Goal: Information Seeking & Learning: Learn about a topic

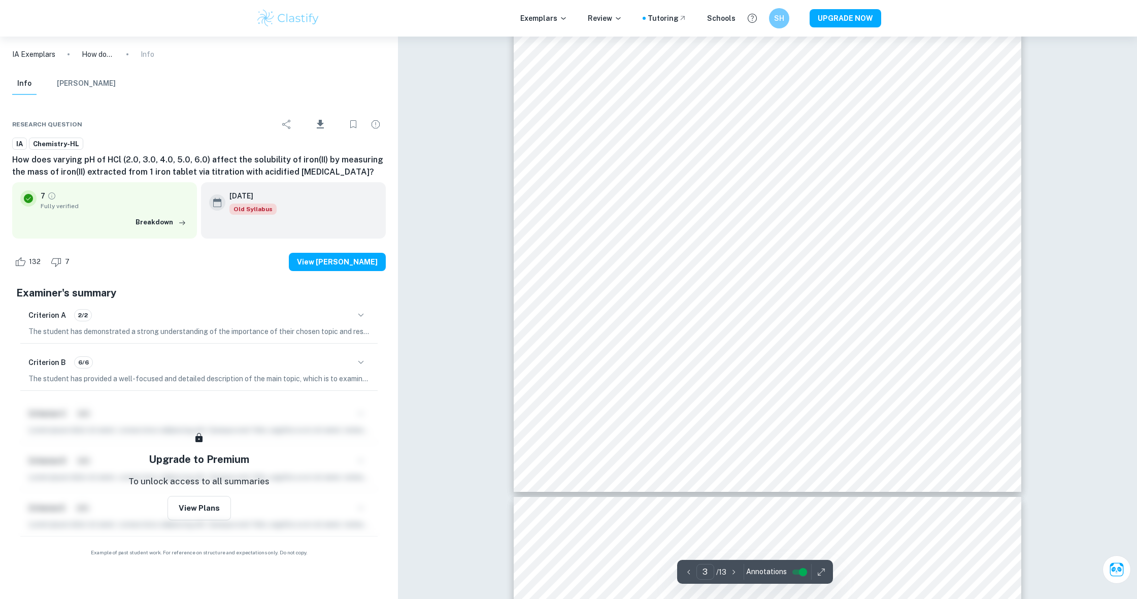
scroll to position [1714, 0]
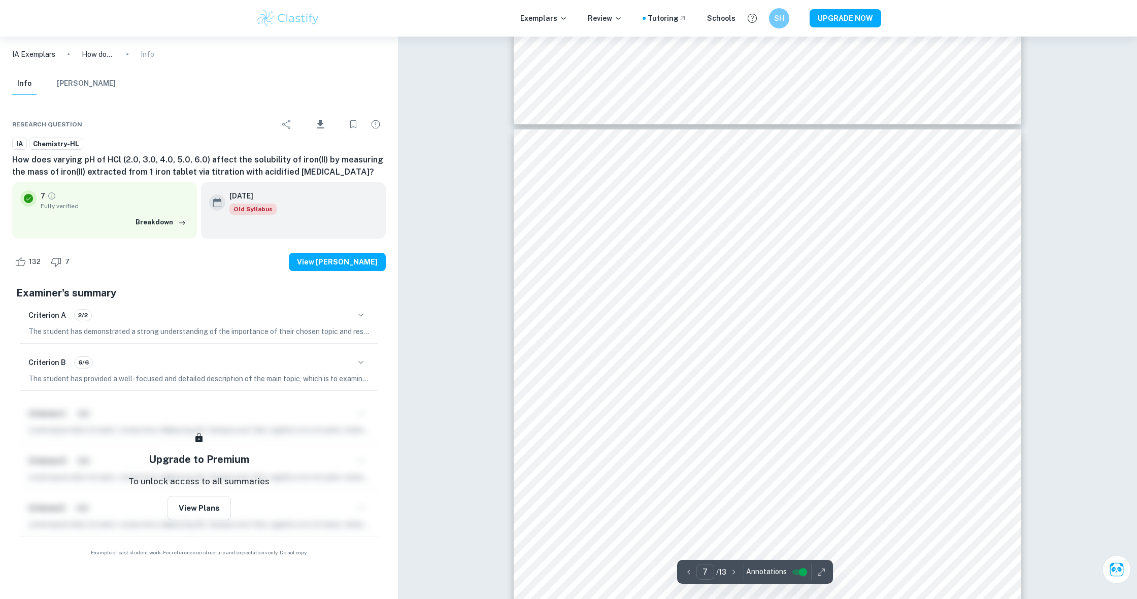
type input "6"
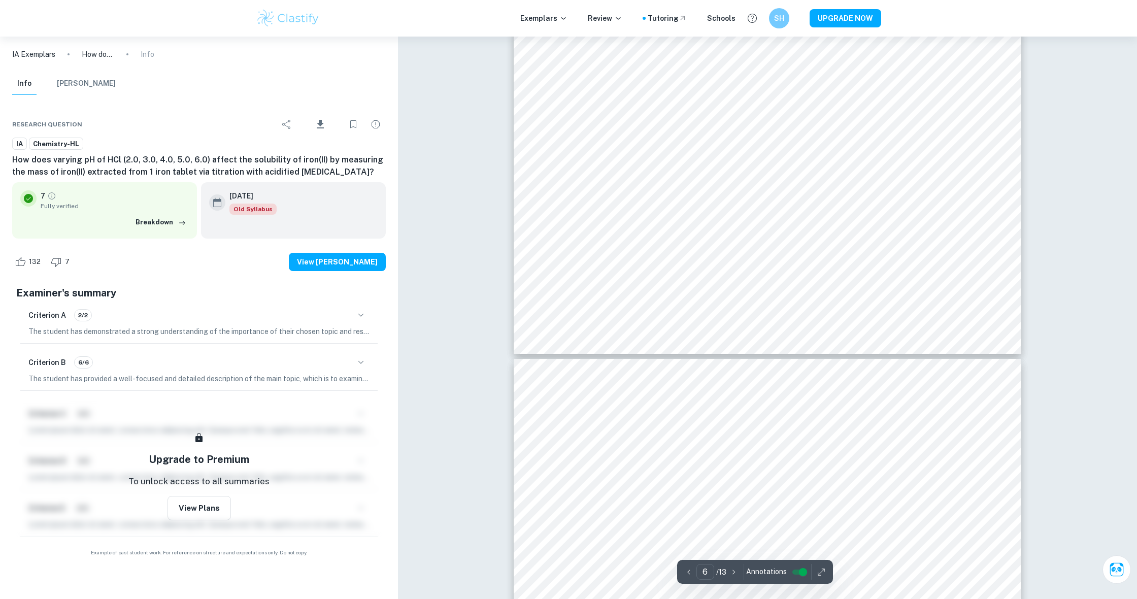
scroll to position [3763, 0]
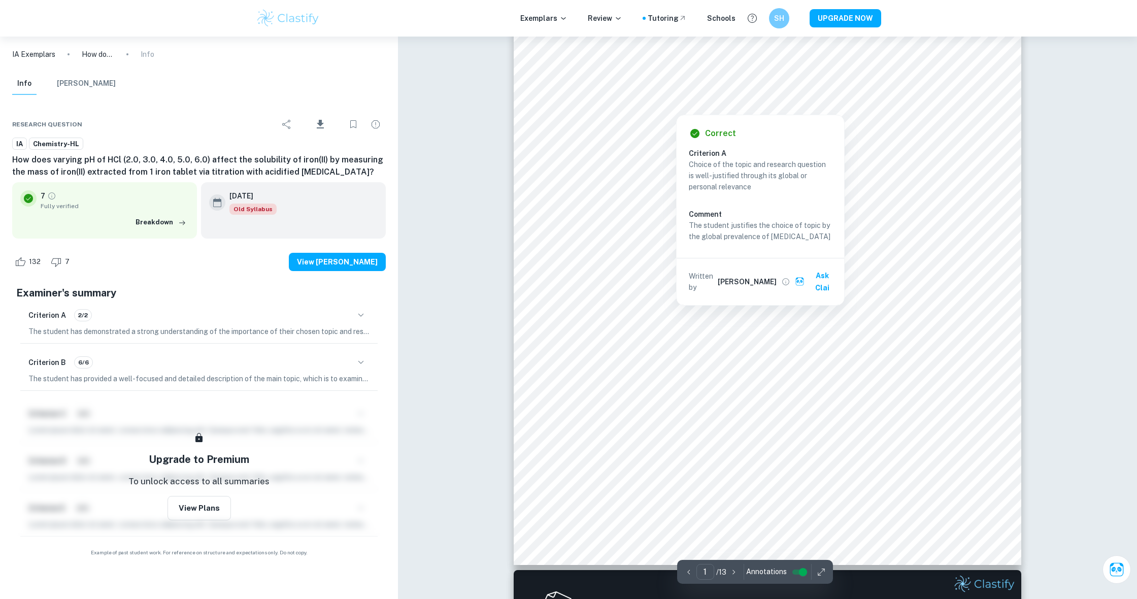
scroll to position [145, 0]
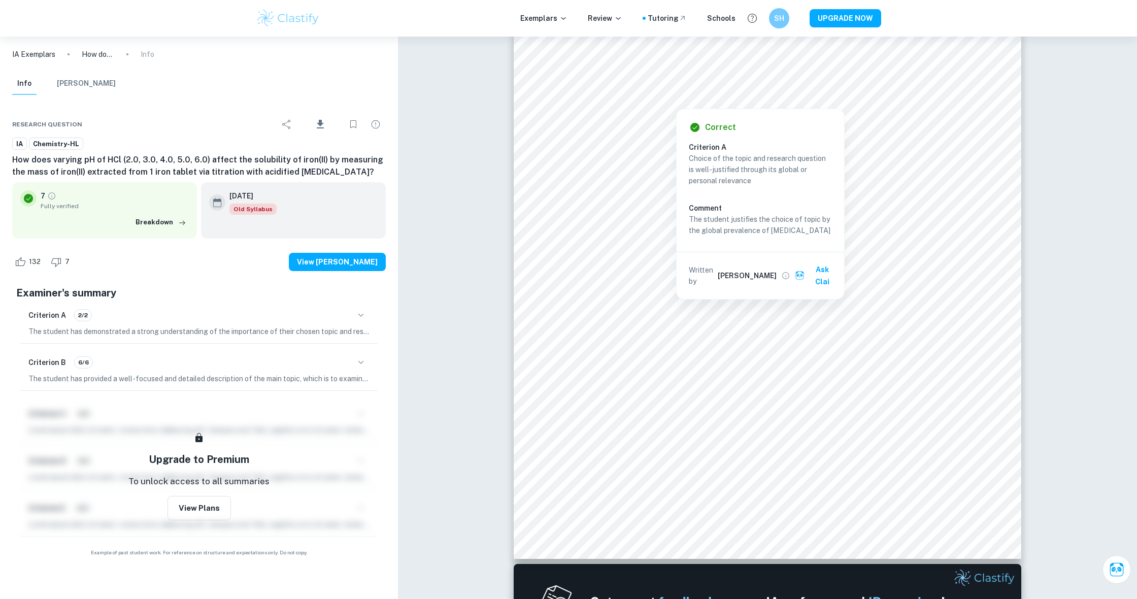
click at [328, 2] on div "Exemplars Review Tutoring Schools SH UPGRADE NOW" at bounding box center [568, 18] width 1137 height 37
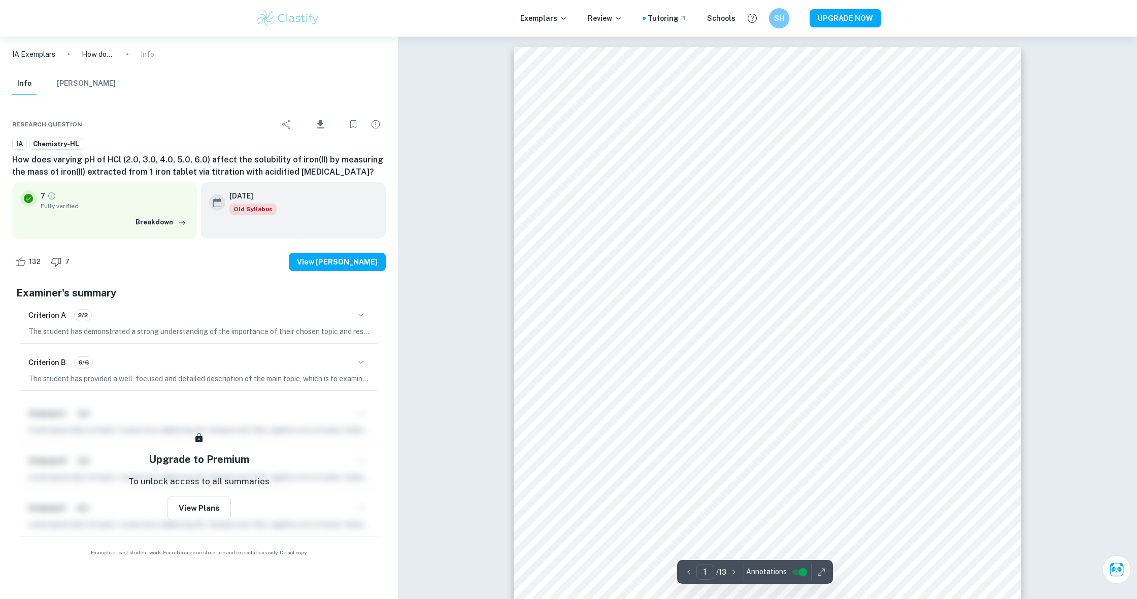
scroll to position [0, 0]
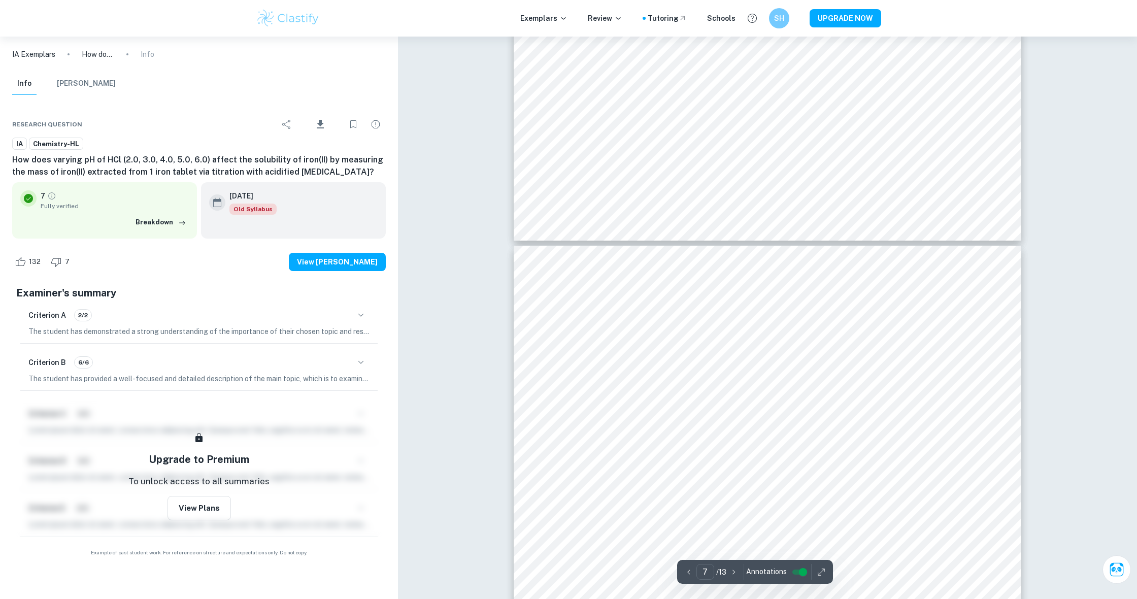
type input "6"
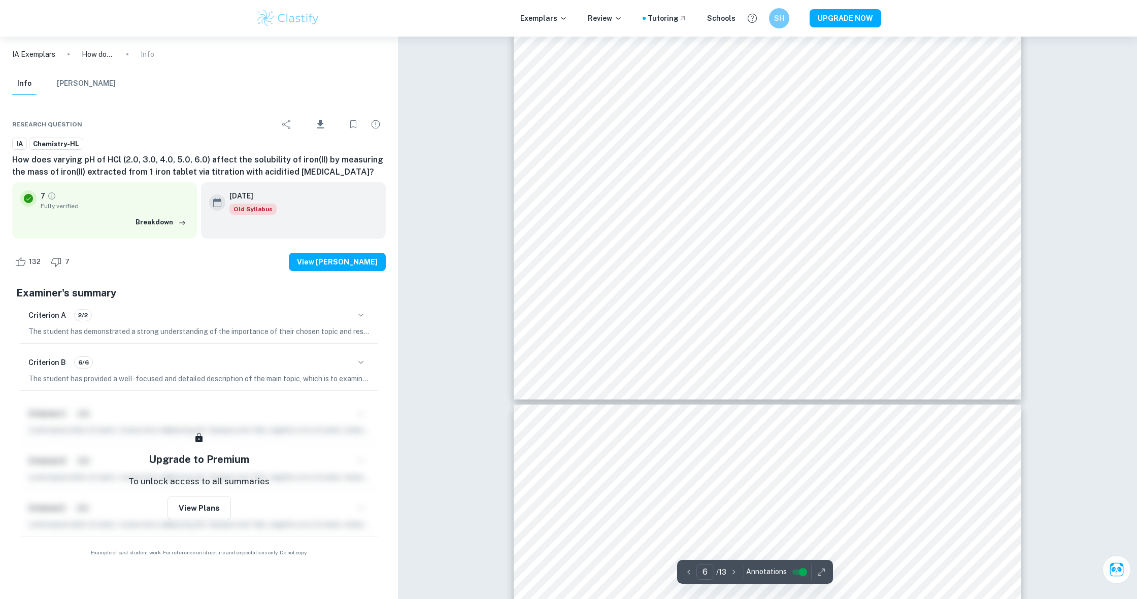
scroll to position [3772, 0]
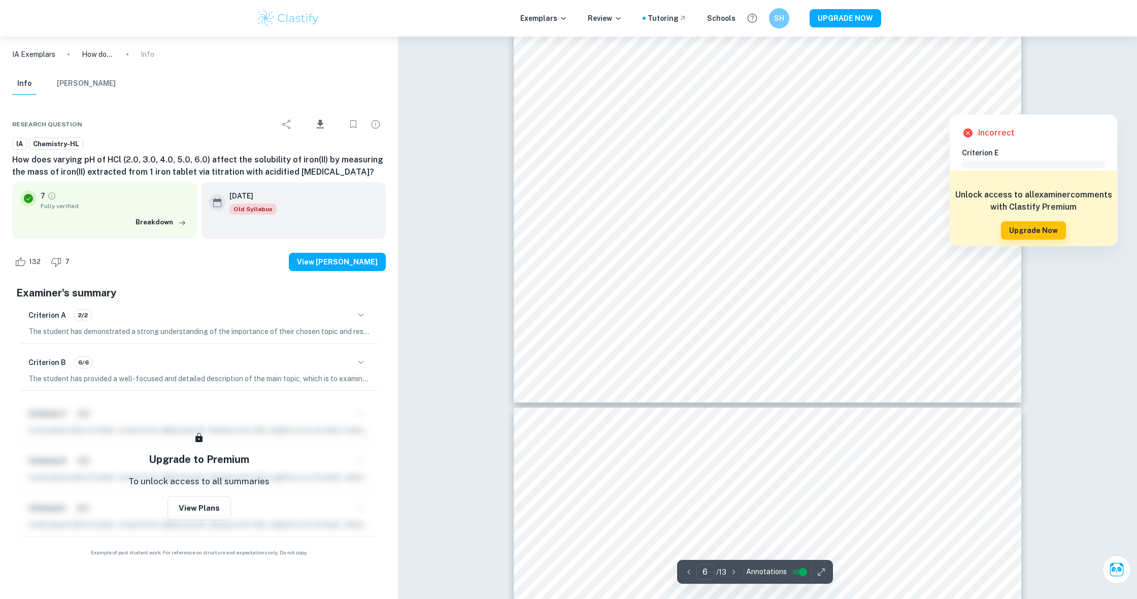
click at [1011, 3] on div "Exemplars Review Tutoring Schools SH UPGRADE NOW" at bounding box center [568, 18] width 1137 height 37
